Goal: Task Accomplishment & Management: Use online tool/utility

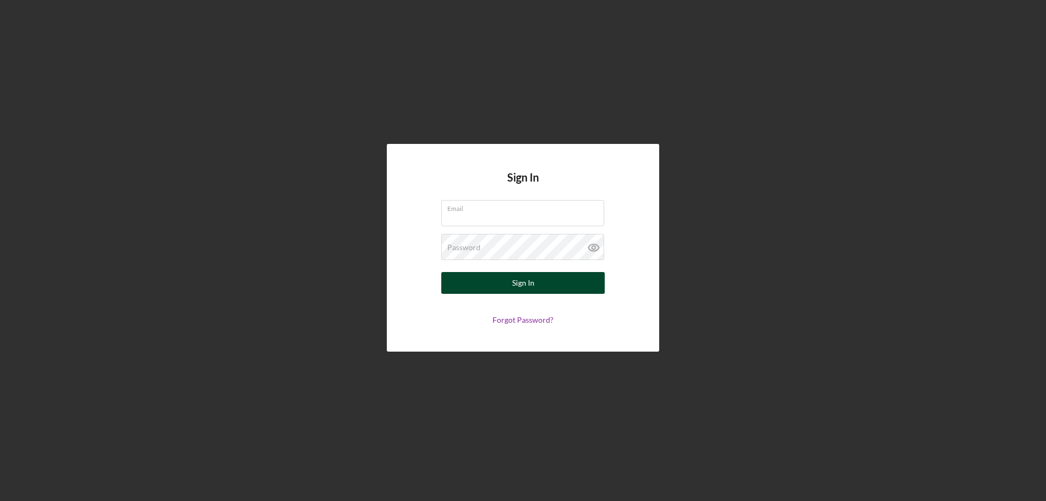
type input "[EMAIL_ADDRESS][DOMAIN_NAME]"
click at [502, 284] on button "Sign In" at bounding box center [522, 283] width 163 height 22
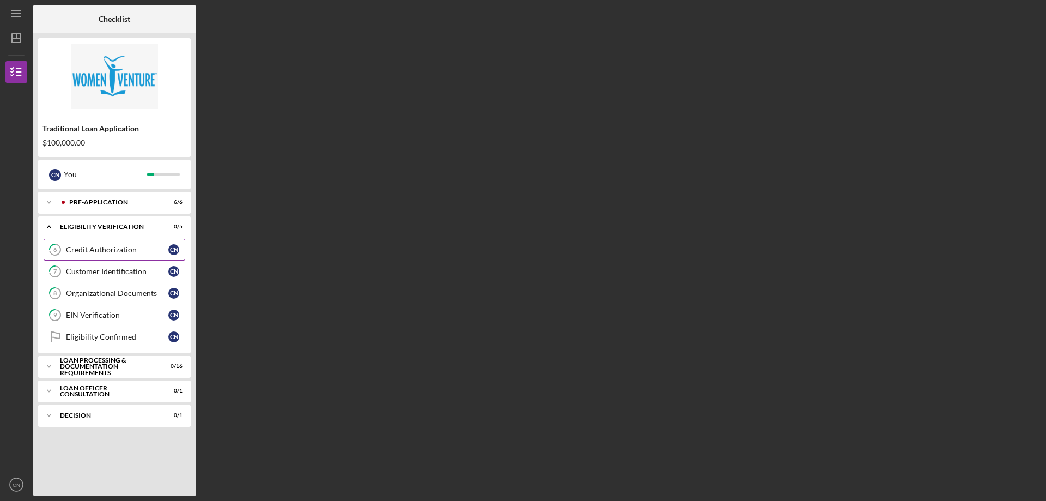
click at [129, 258] on link "6 Credit Authorization C N" at bounding box center [115, 250] width 142 height 22
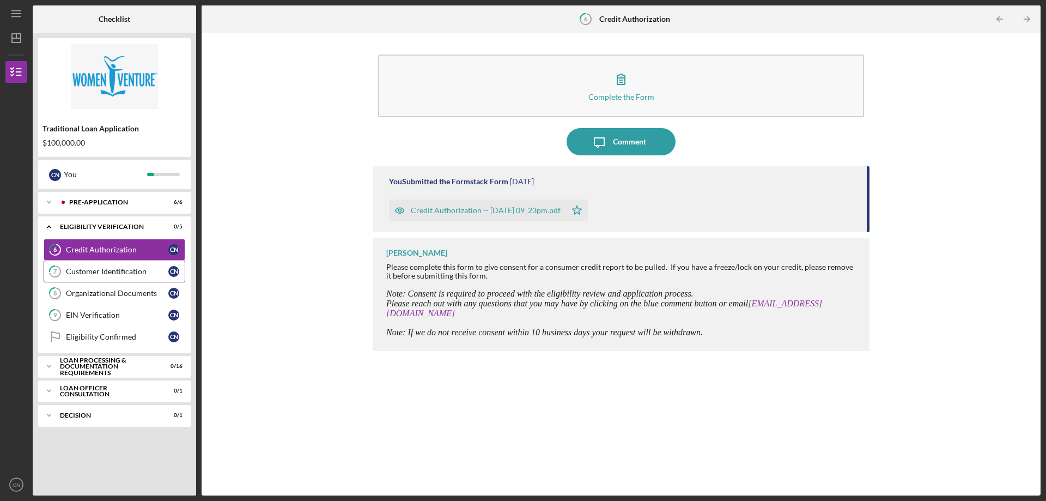
click at [75, 274] on div "Customer Identification" at bounding box center [117, 271] width 102 height 9
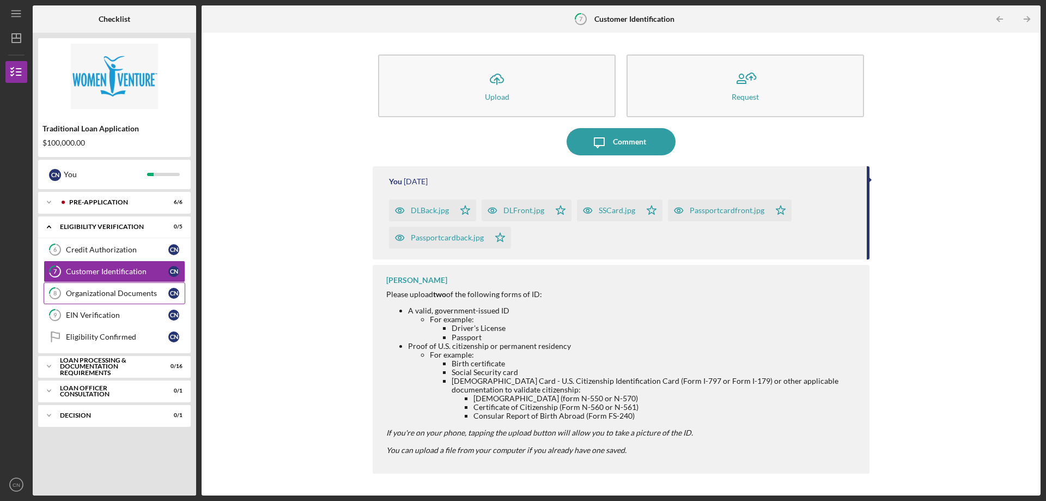
click at [84, 296] on div "Organizational Documents" at bounding box center [117, 293] width 102 height 9
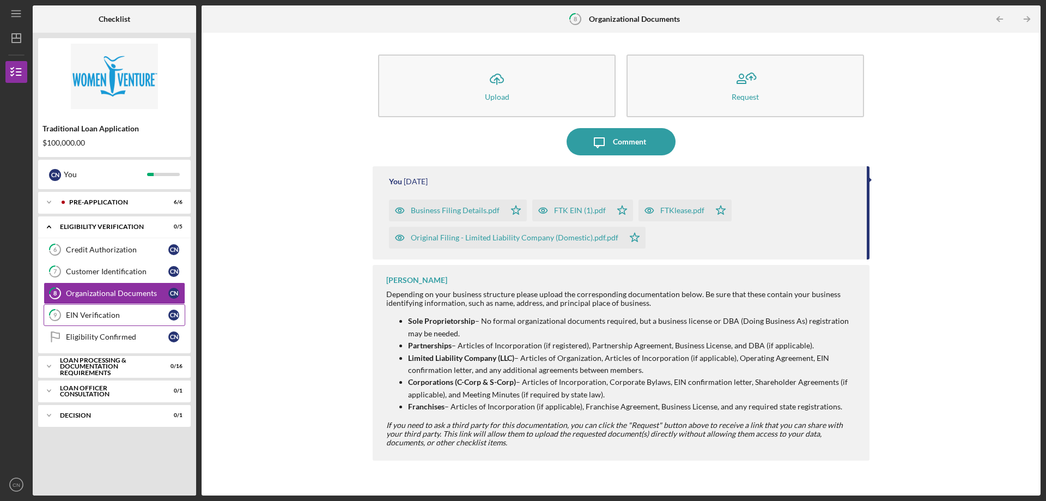
click at [86, 307] on link "9 EIN Verification C N" at bounding box center [115, 315] width 142 height 22
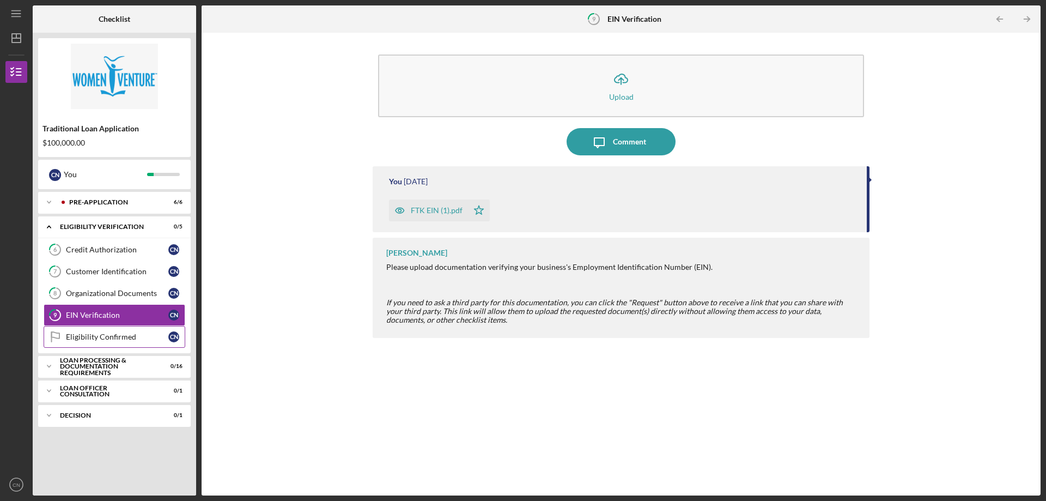
click at [91, 333] on div "Eligibility Confirmed" at bounding box center [117, 336] width 102 height 9
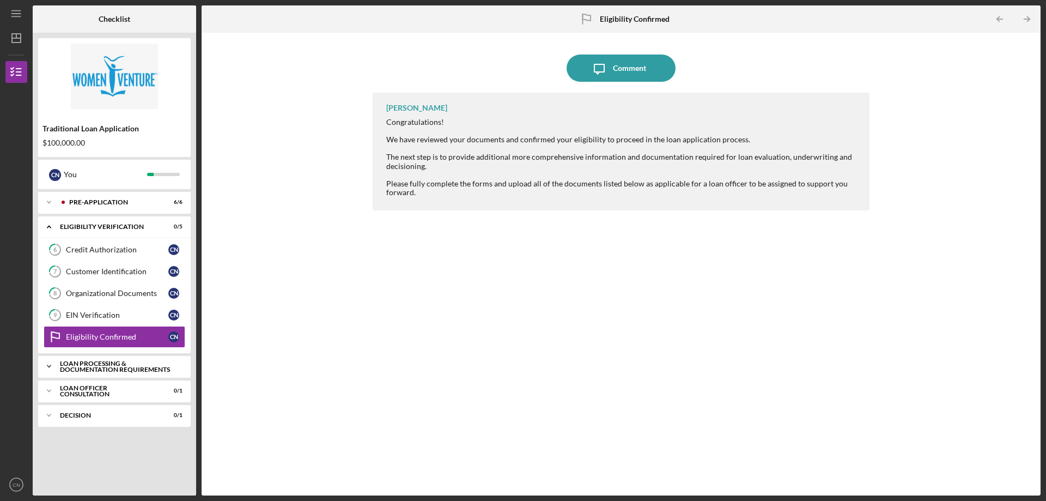
click at [95, 367] on div "Loan Processing & Documentation Requirements" at bounding box center [118, 366] width 117 height 13
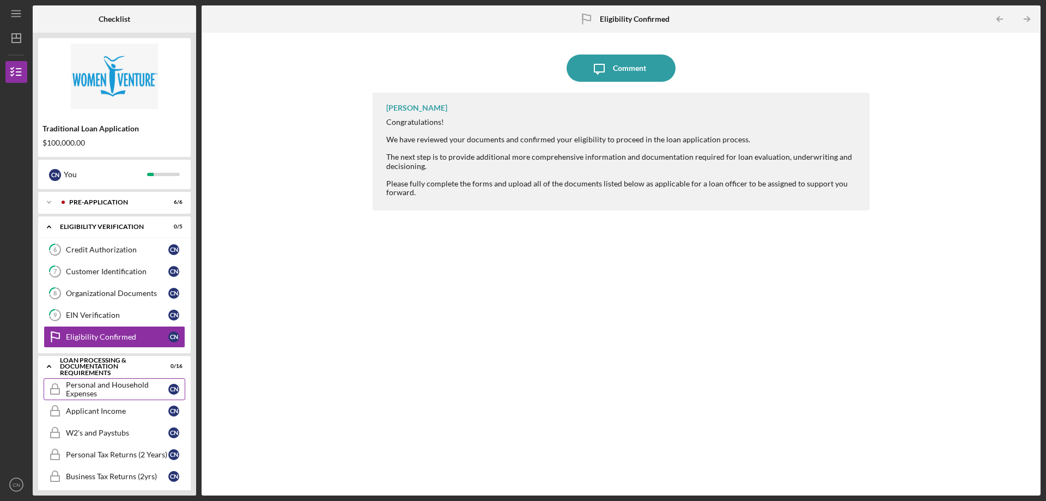
click at [83, 388] on div "Personal and Household Expenses" at bounding box center [117, 388] width 102 height 17
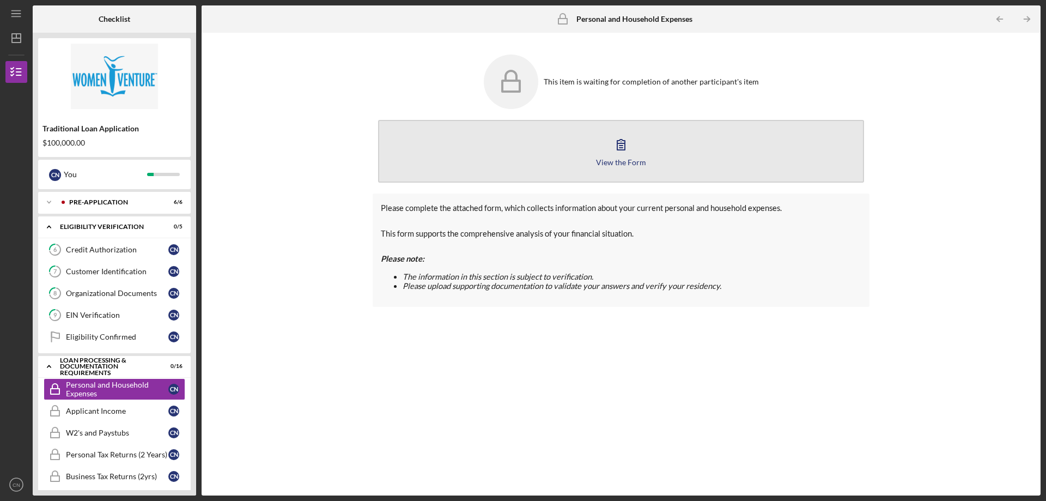
click at [620, 150] on icon "button" at bounding box center [621, 144] width 8 height 10
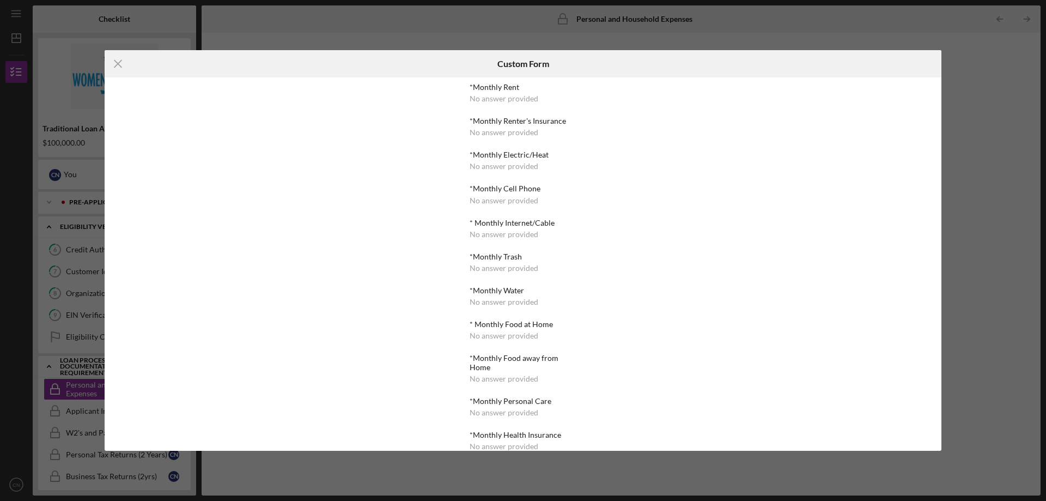
click at [296, 475] on div "Icon/Menu Close Custom Form *Monthly Rent No answer provided *Monthly Renter's …" at bounding box center [523, 250] width 1046 height 501
click at [120, 62] on line at bounding box center [117, 63] width 7 height 7
